Goal: Information Seeking & Learning: Check status

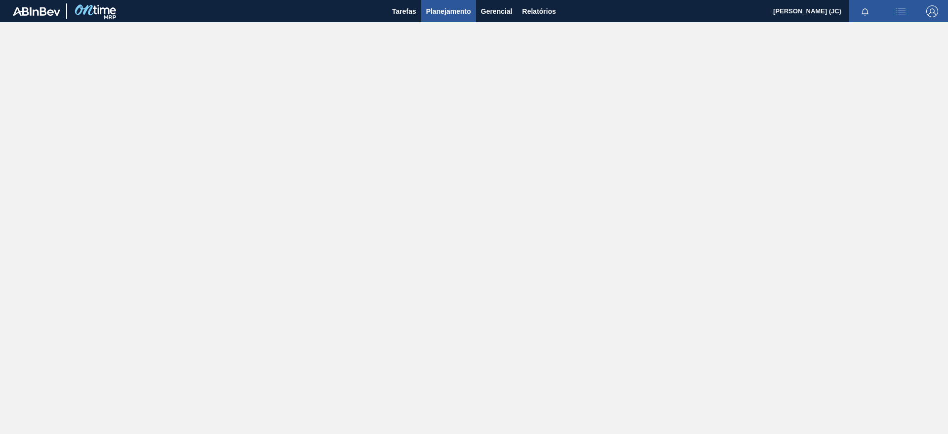
click at [444, 11] on span "Planejamento" at bounding box center [448, 11] width 45 height 12
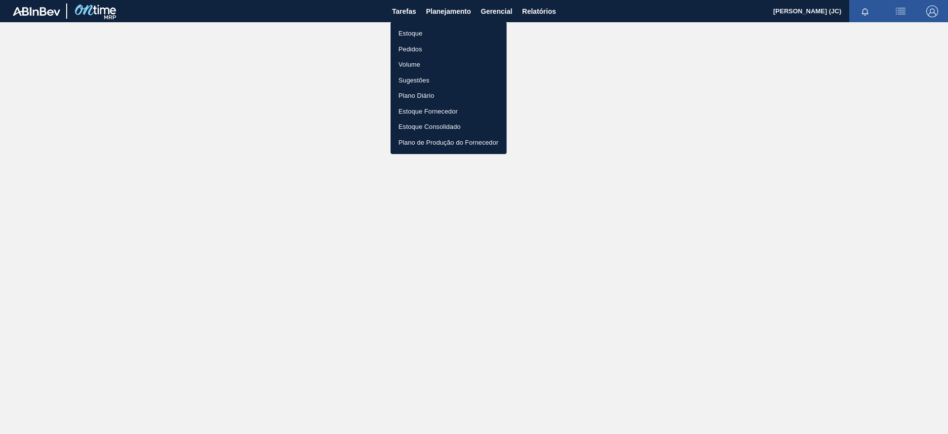
click at [413, 30] on li "Estoque" at bounding box center [448, 34] width 116 height 16
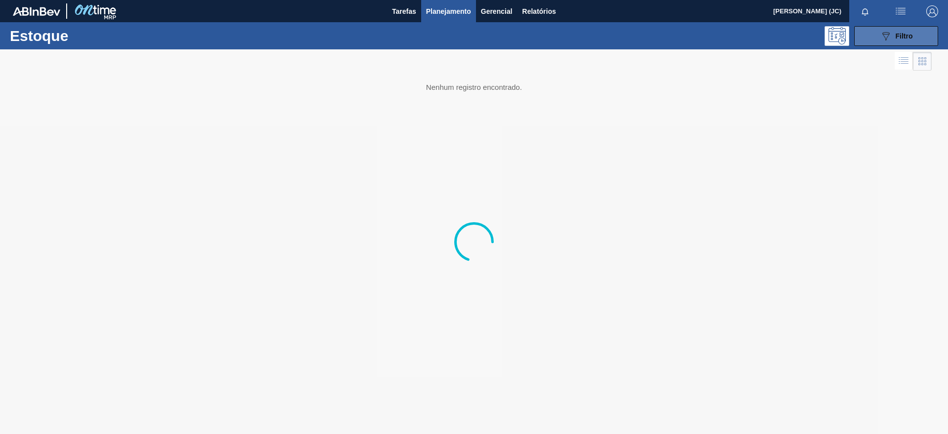
click at [898, 38] on span "Filtro" at bounding box center [903, 36] width 17 height 8
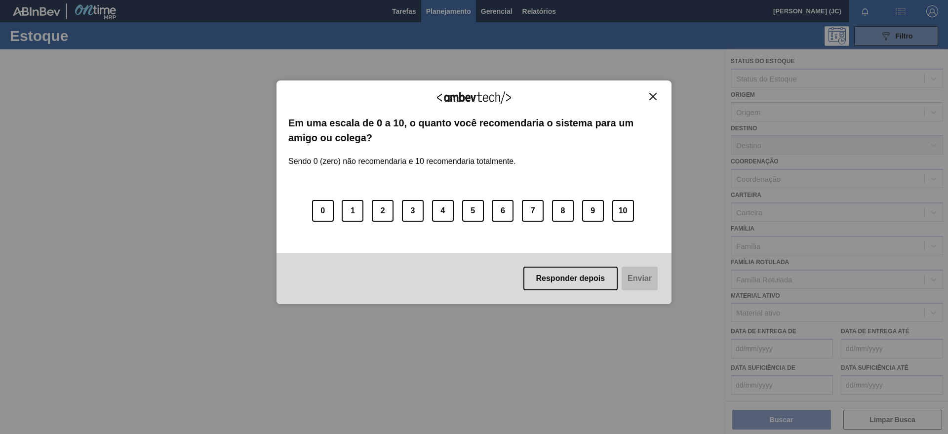
click at [652, 94] on img "Close" at bounding box center [652, 96] width 7 height 7
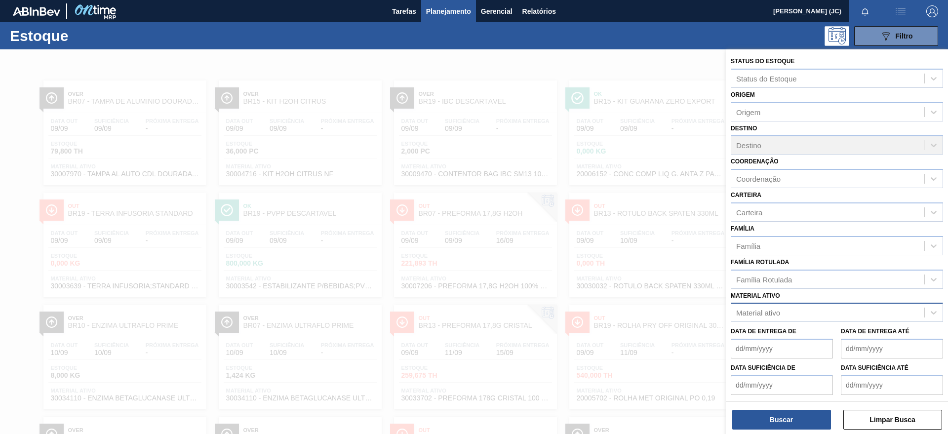
click at [783, 309] on div "Material ativo" at bounding box center [827, 313] width 193 height 14
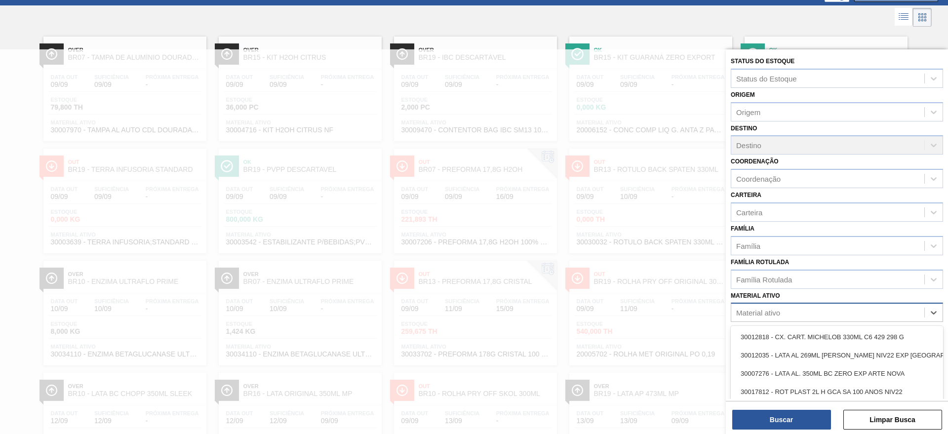
scroll to position [44, 0]
paste ativo "30003623"
type ativo "30003623"
click at [782, 326] on div "30003623 - FILME STRETCH;500 MM;23 MICRA;;HISTRETCH" at bounding box center [836, 337] width 212 height 22
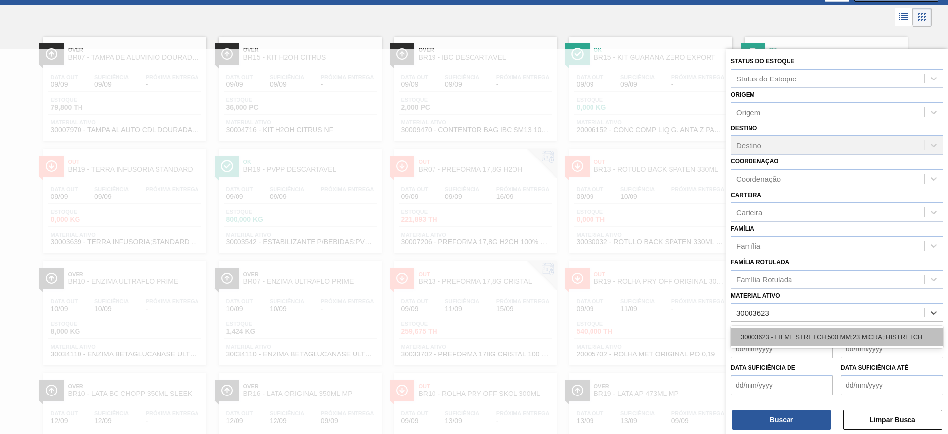
click at [784, 333] on div "30003623 - FILME STRETCH;500 MM;23 MICRA;;HISTRETCH" at bounding box center [836, 337] width 212 height 18
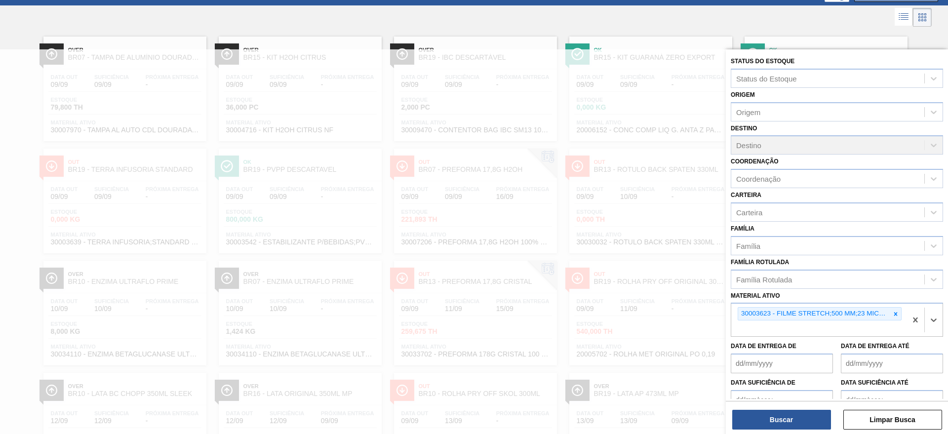
click at [764, 148] on div "Destino Destino" at bounding box center [836, 138] width 212 height 34
click at [811, 425] on button "Buscar" at bounding box center [781, 420] width 99 height 20
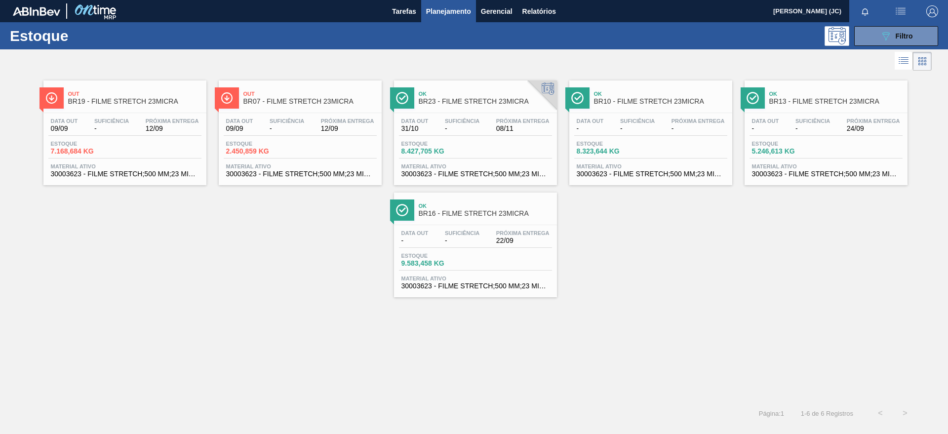
click at [181, 141] on div "Estoque 7.168,684 KG" at bounding box center [124, 150] width 153 height 18
